Goal: Communication & Community: Answer question/provide support

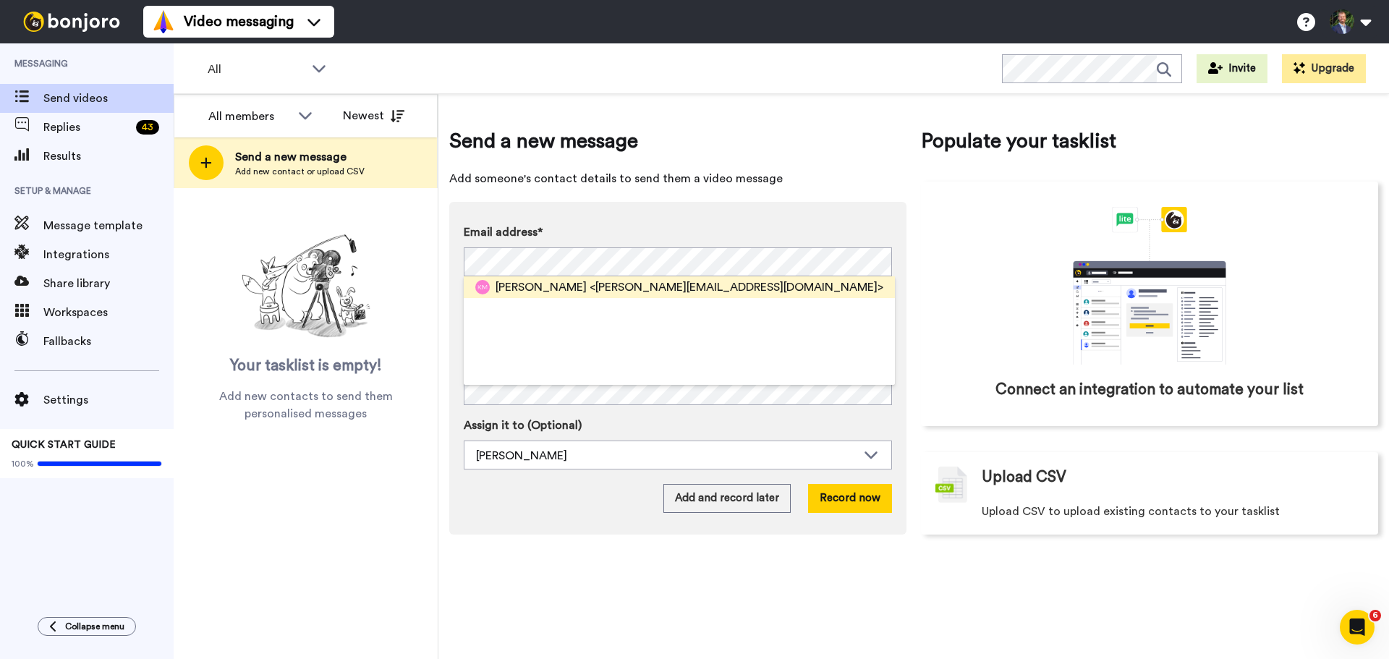
click at [628, 283] on span "<kendall.morgan97@gmail.com>" at bounding box center [737, 287] width 294 height 17
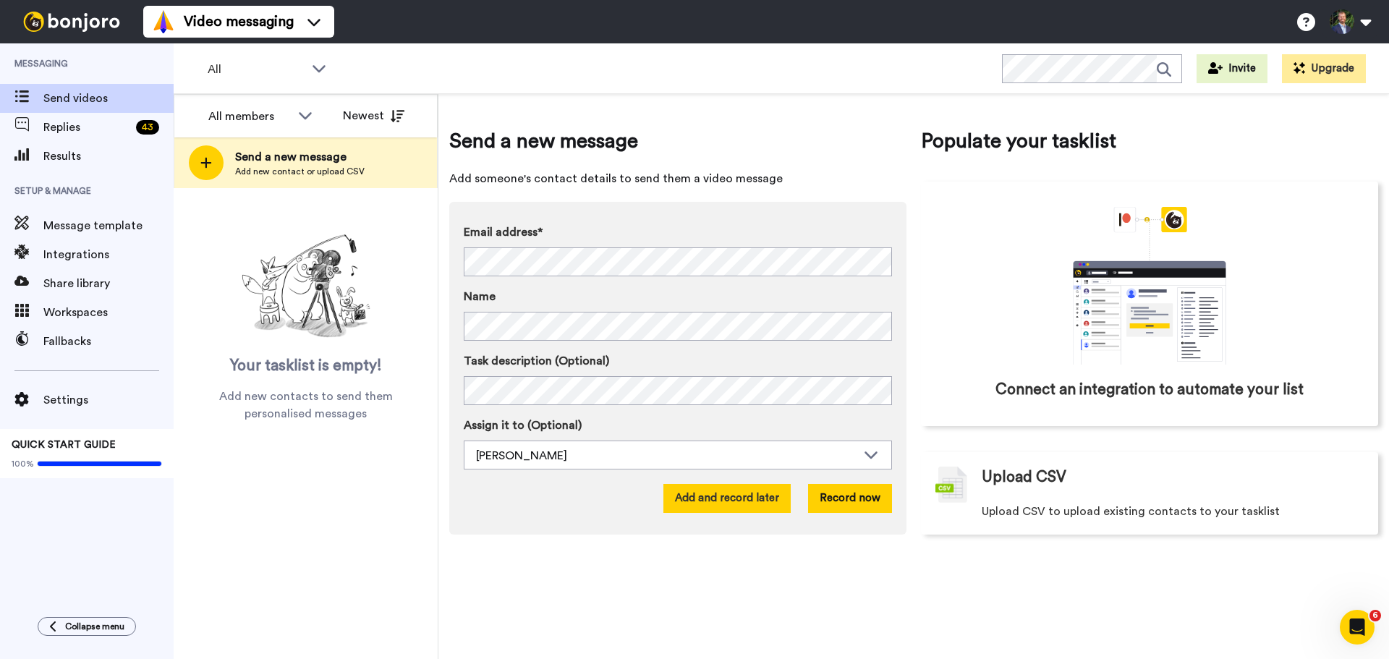
click at [734, 496] on button "Add and record later" at bounding box center [726, 498] width 127 height 29
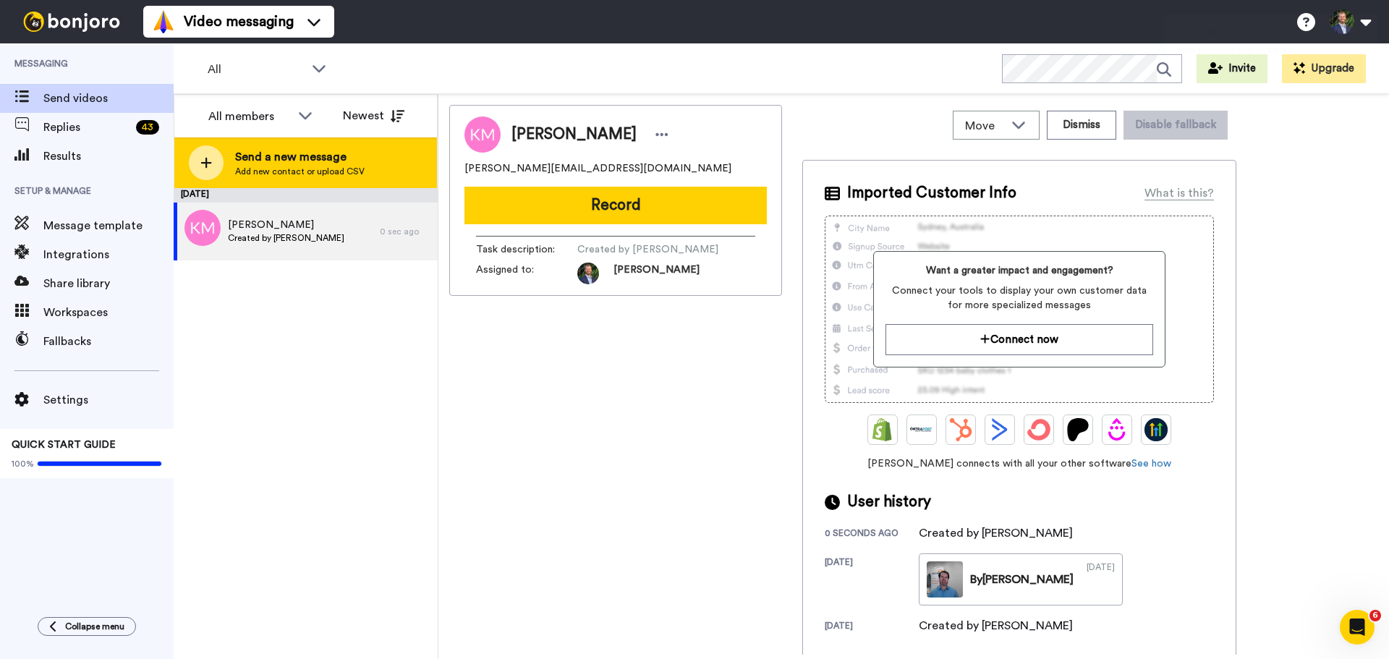
click at [213, 164] on div at bounding box center [206, 162] width 35 height 35
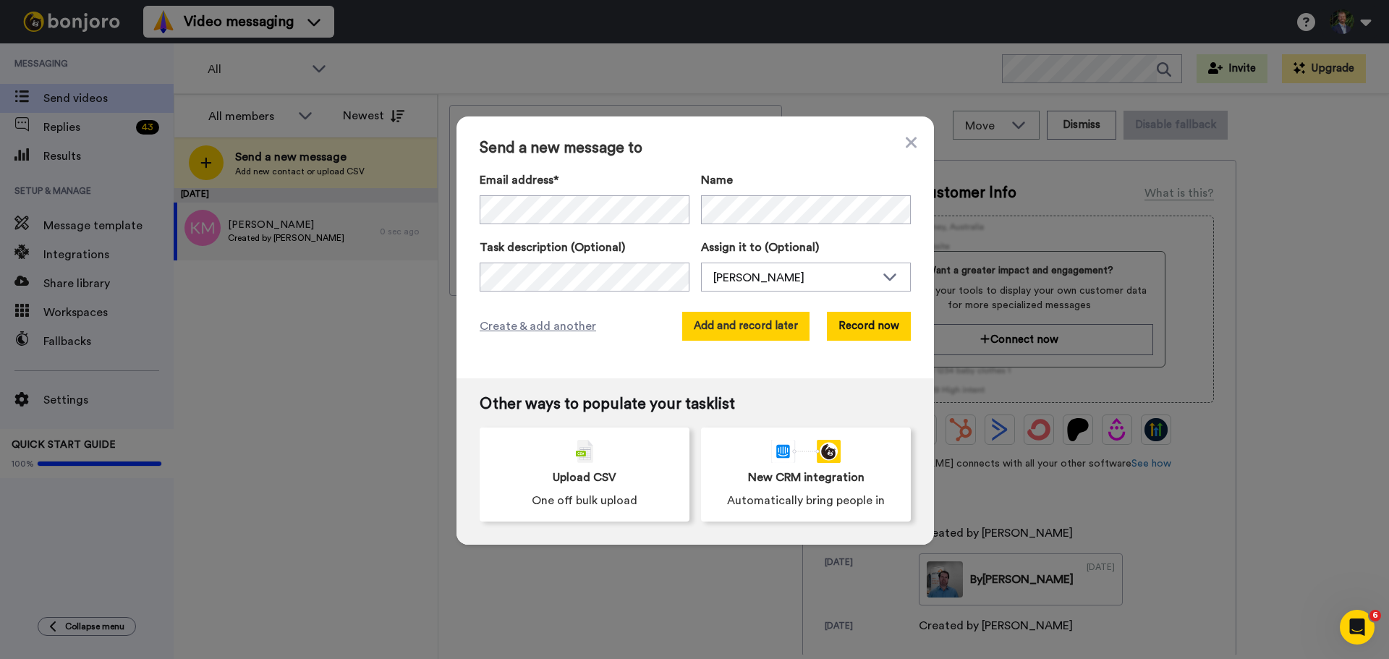
click at [792, 324] on button "Add and record later" at bounding box center [745, 326] width 127 height 29
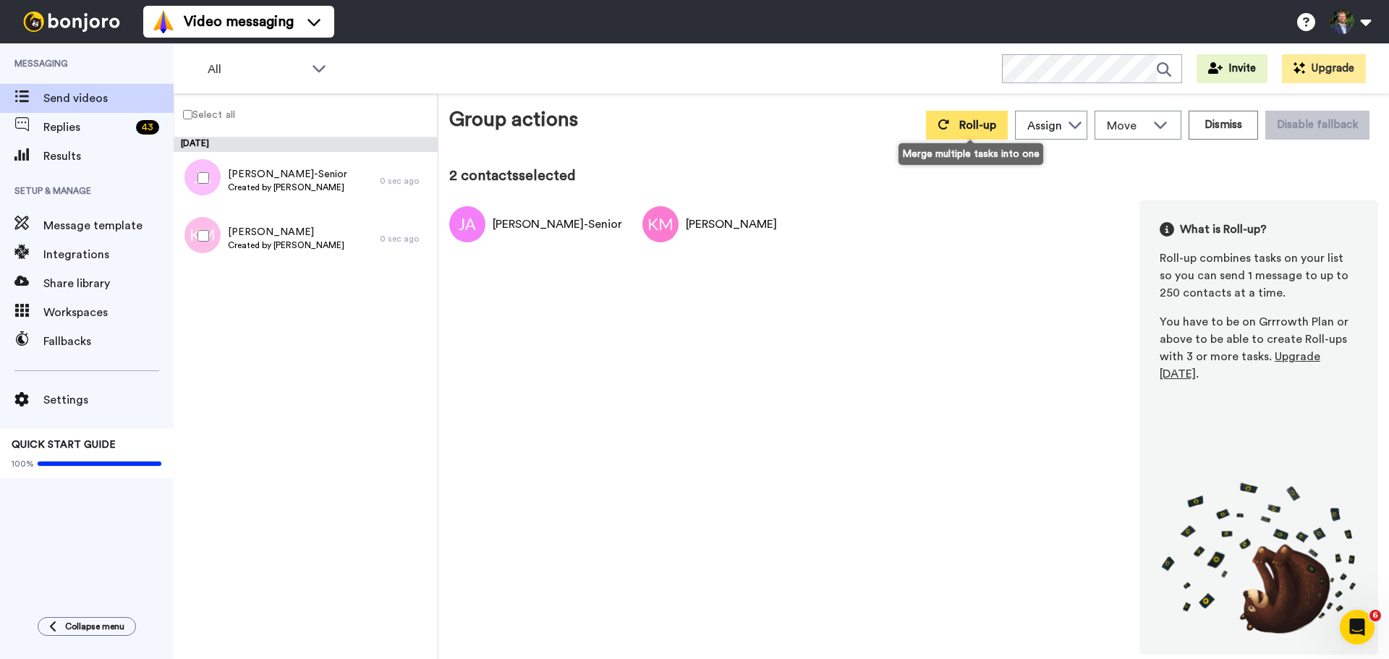
click at [979, 135] on button "Roll-up" at bounding box center [967, 125] width 82 height 29
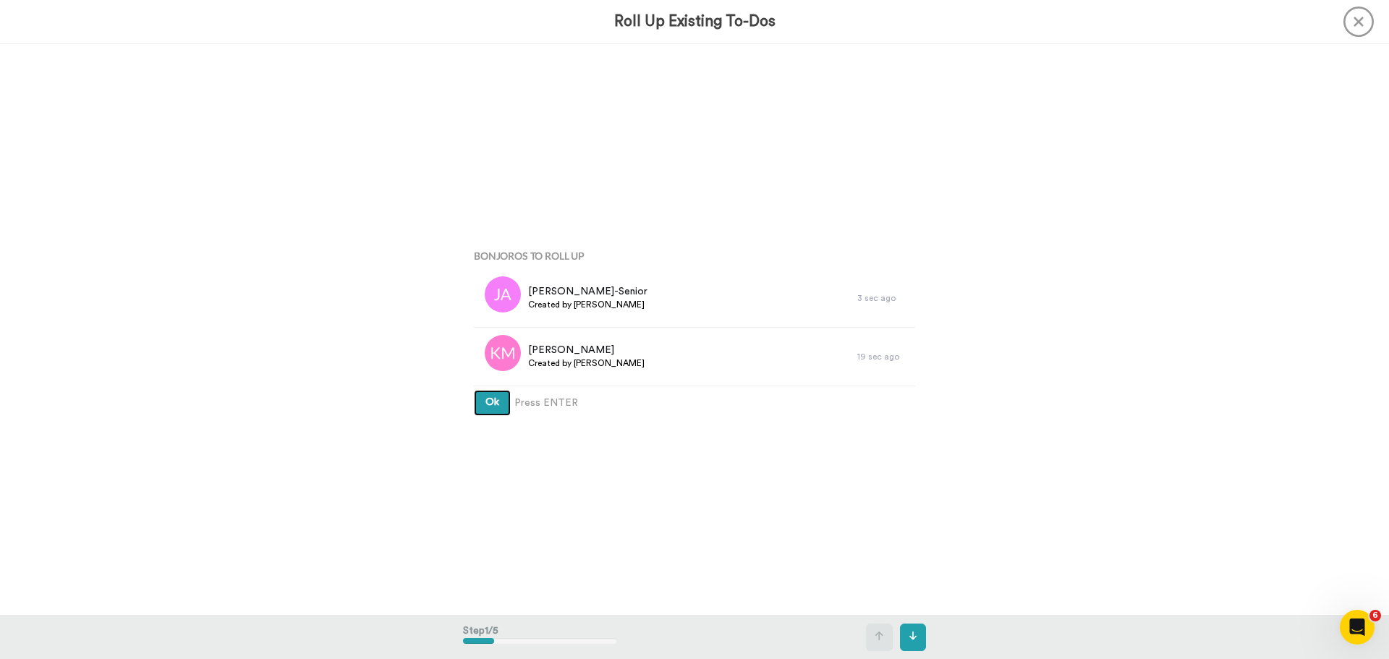
click at [474, 390] on button "Ok" at bounding box center [492, 403] width 37 height 26
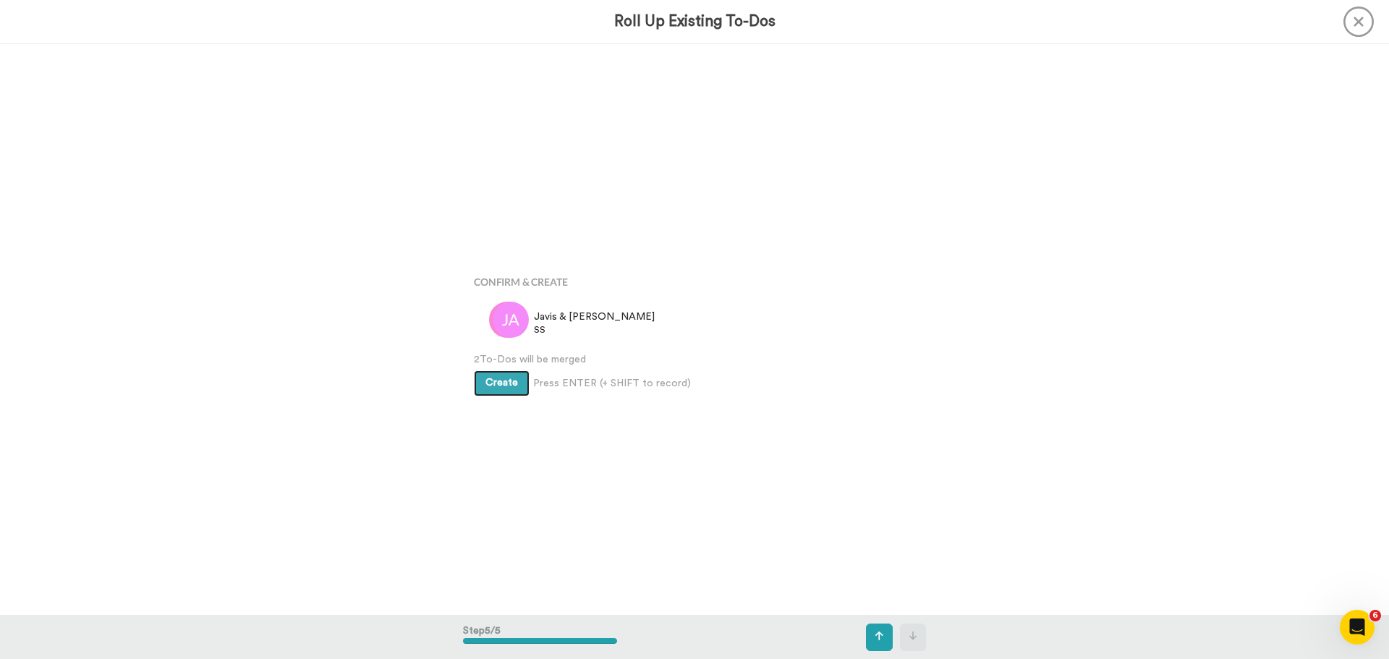
scroll to position [2284, 0]
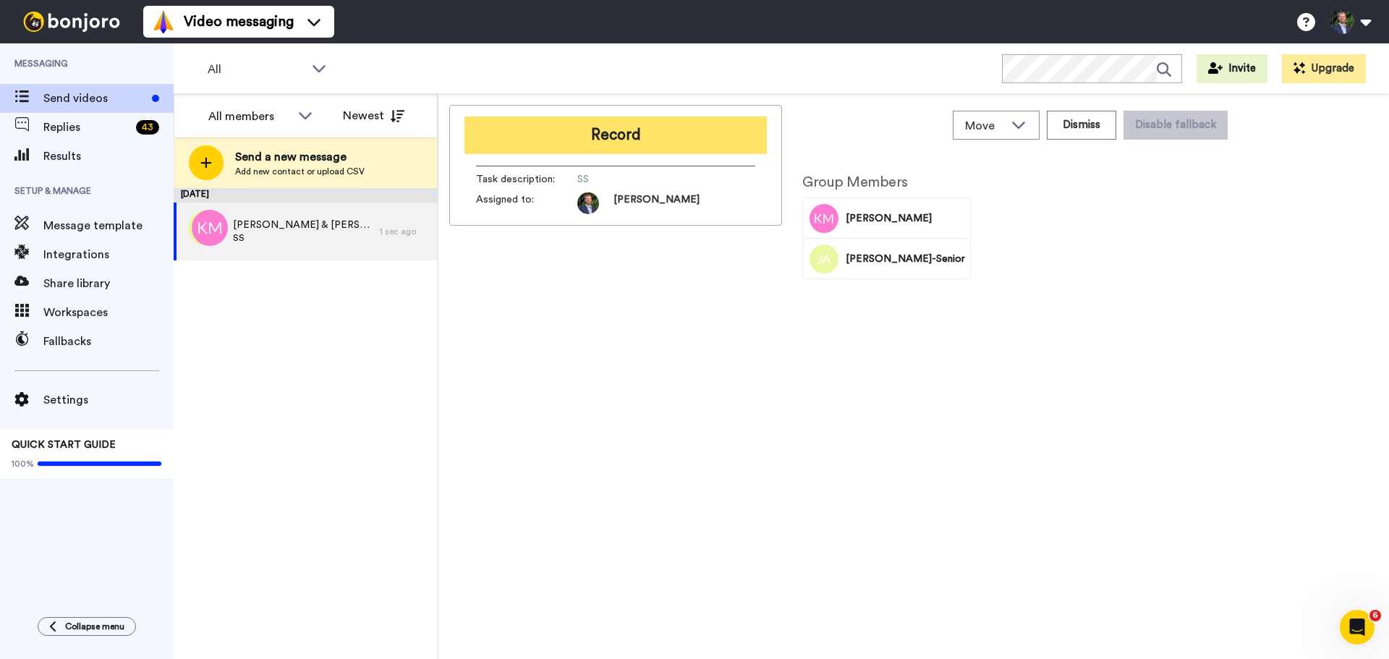
click at [694, 141] on button "Record" at bounding box center [615, 135] width 302 height 38
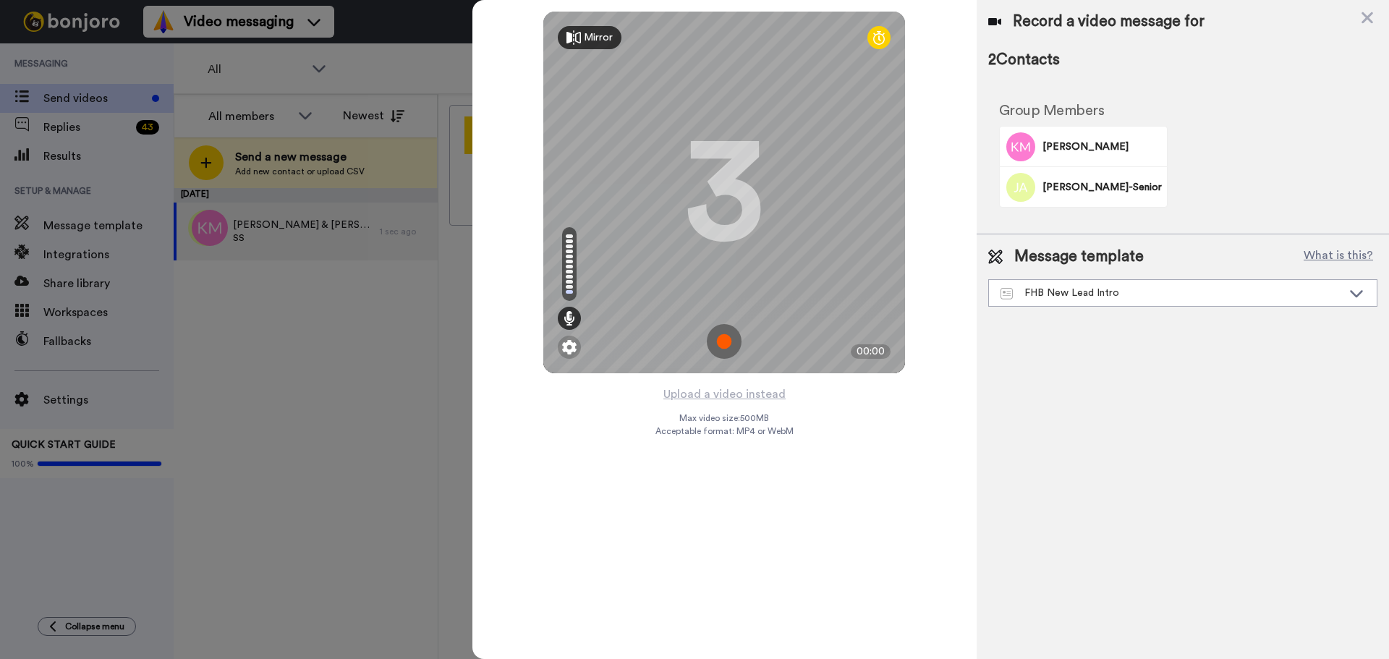
click at [724, 335] on img at bounding box center [724, 341] width 35 height 35
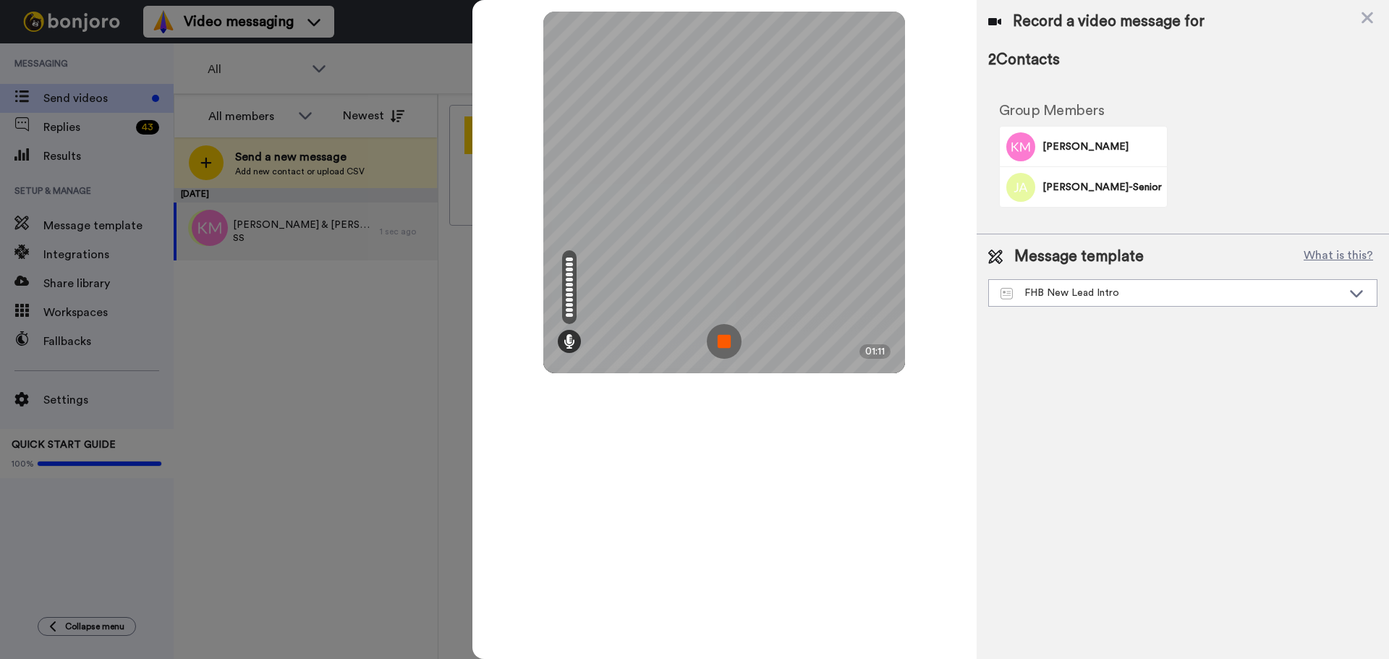
click at [714, 328] on img at bounding box center [724, 341] width 35 height 35
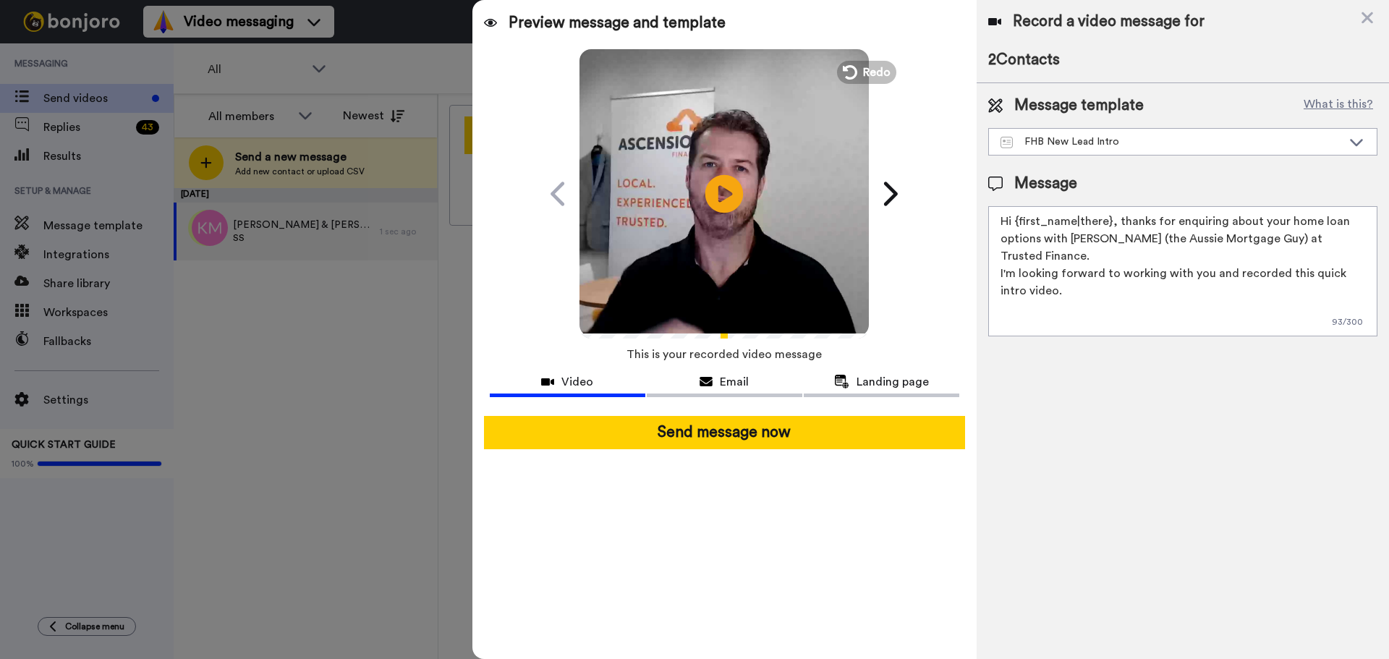
click at [720, 205] on icon at bounding box center [724, 193] width 38 height 38
click at [1134, 141] on div "FHB New Lead Intro" at bounding box center [1170, 142] width 341 height 14
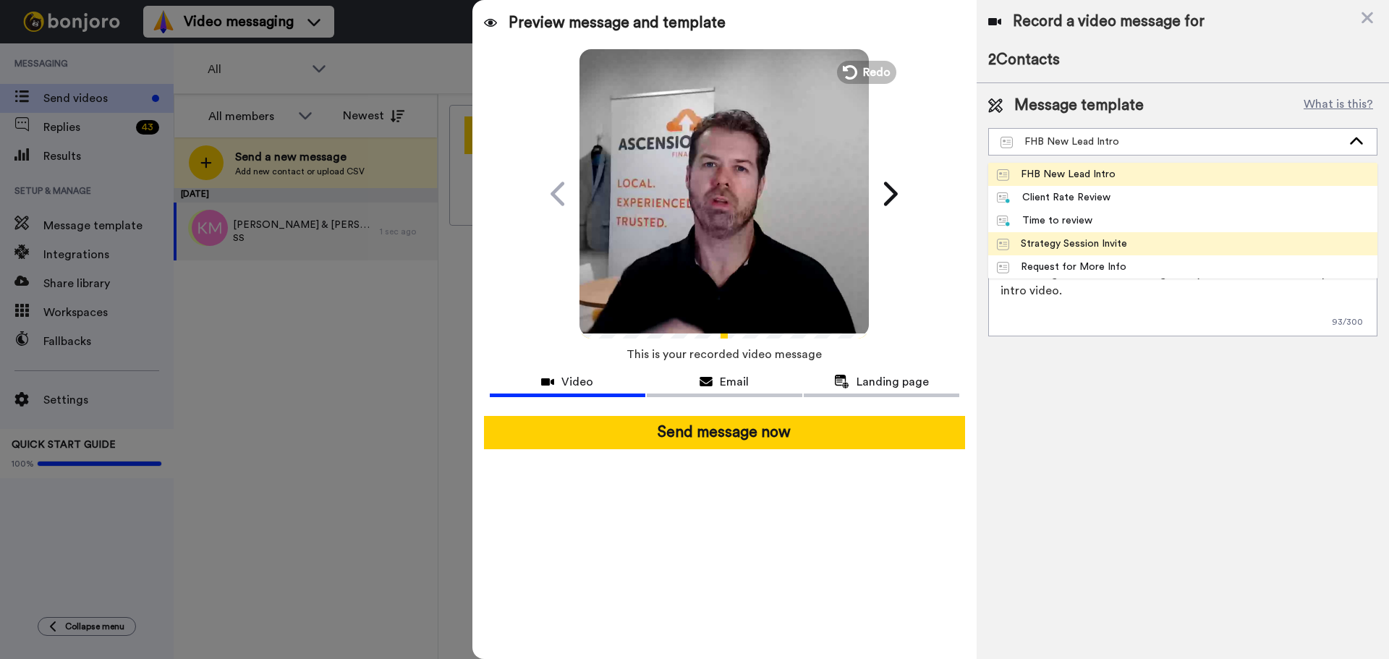
click at [1078, 246] on div "Strategy Session Invite" at bounding box center [1062, 244] width 130 height 14
type textarea "Hi {first_name|there}, thanks for providing your documents, it's time to progre…"
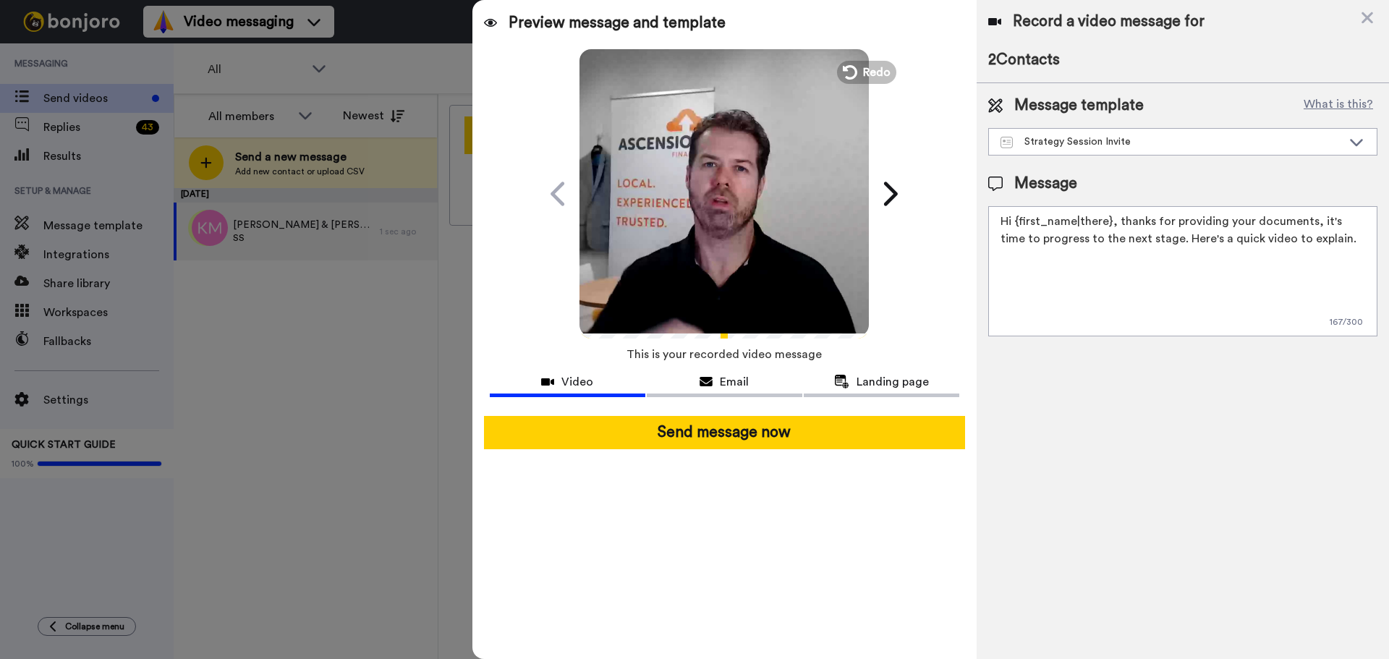
click at [727, 190] on icon "Play/Pause" at bounding box center [724, 193] width 38 height 69
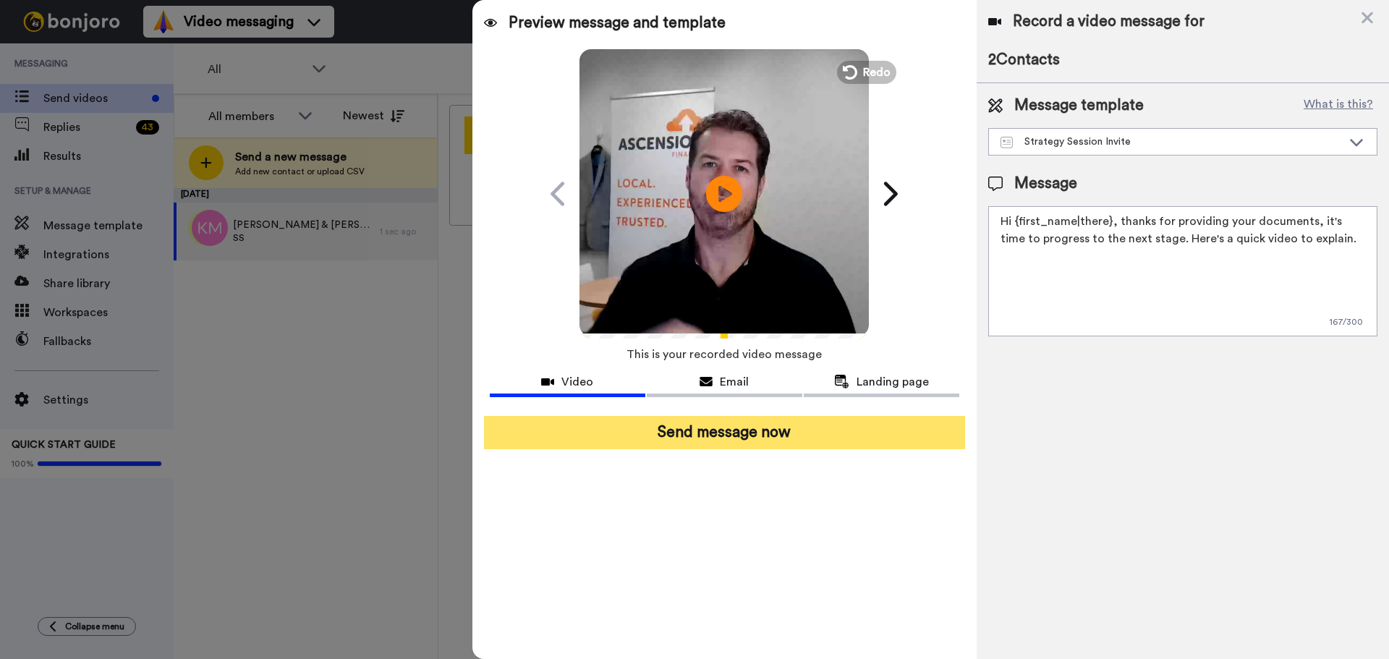
click at [723, 430] on button "Send message now" at bounding box center [724, 432] width 481 height 33
